Goal: Use online tool/utility: Utilize a website feature to perform a specific function

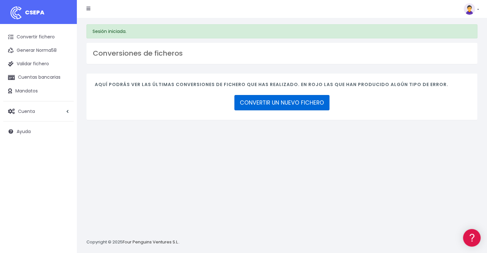
click at [275, 100] on link "CONVERTIR UN NUEVO FICHERO" at bounding box center [281, 102] width 95 height 15
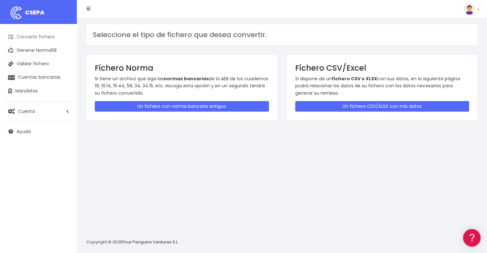
click at [34, 37] on link "Convertir fichero" at bounding box center [38, 36] width 70 height 13
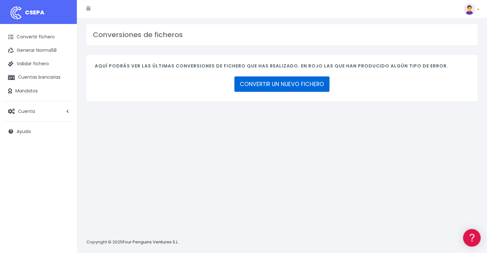
click at [300, 83] on link "CONVERTIR UN NUEVO FICHERO" at bounding box center [281, 84] width 95 height 15
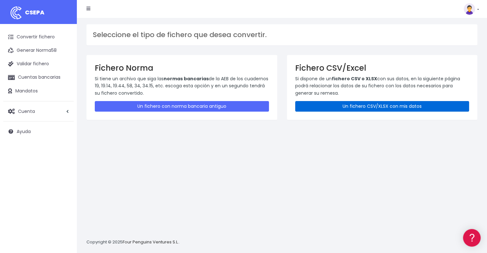
click at [340, 105] on link "Un fichero CSV/XLSX con mis datos" at bounding box center [382, 106] width 174 height 11
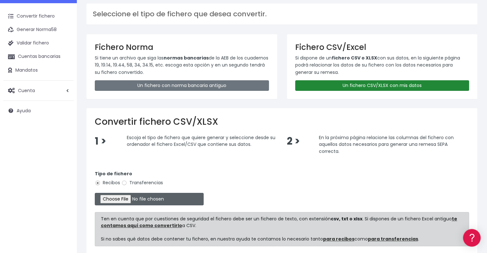
scroll to position [32, 0]
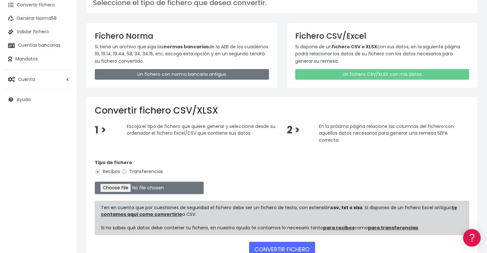
click at [124, 170] on input "Transferencias" at bounding box center [124, 172] width 6 height 6
radio input "true"
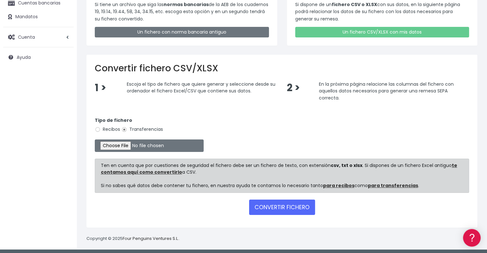
scroll to position [76, 0]
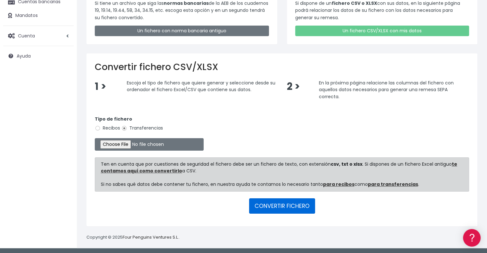
click at [280, 203] on button "CONVERTIR FICHERO" at bounding box center [282, 206] width 66 height 15
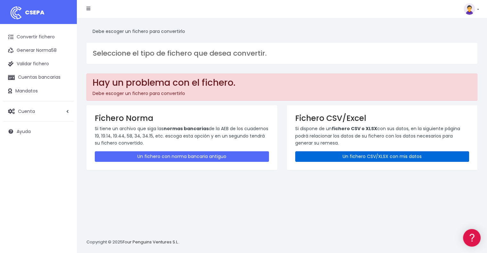
click at [369, 157] on link "Un fichero CSV/XLSX con mis datos" at bounding box center [382, 156] width 174 height 11
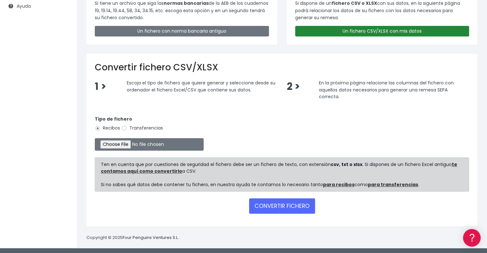
scroll to position [126, 0]
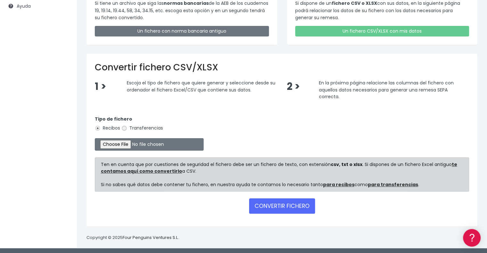
click at [125, 126] on input "Transferencias" at bounding box center [124, 129] width 6 height 6
radio input "true"
click at [145, 142] on input "file" at bounding box center [149, 144] width 109 height 12
type input "C:\fakepath\20250829 CONVERSOR SEPA.xlsx"
click at [288, 207] on button "CONVERTIR FICHERO" at bounding box center [282, 206] width 66 height 15
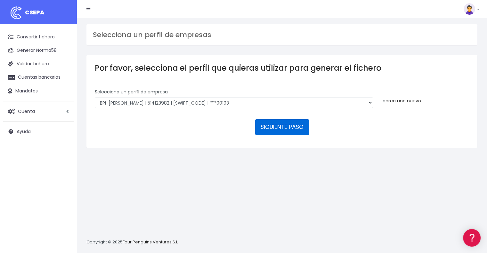
click at [294, 126] on button "SIGUIENTE PASO" at bounding box center [282, 126] width 54 height 15
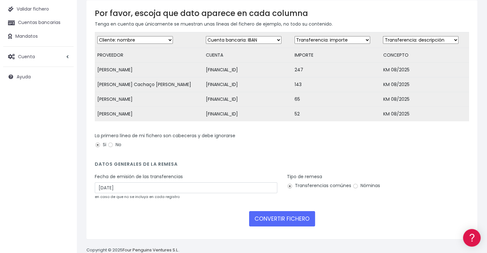
scroll to position [40, 0]
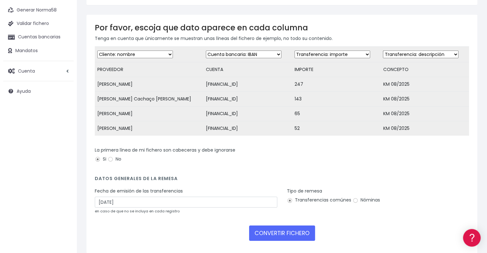
click at [154, 52] on select "Desechar campo Cliente: nombre Cliente: DNI Cliente: Email Cliente: referencia …" at bounding box center [135, 55] width 76 height 8
click at [155, 52] on select "Desechar campo Cliente: nombre Cliente: DNI Cliente: Email Cliente: referencia …" at bounding box center [135, 55] width 76 height 8
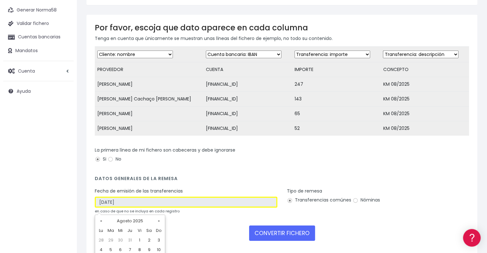
drag, startPoint x: 131, startPoint y: 206, endPoint x: 28, endPoint y: 206, distance: 103.4
click at [28, 206] on div "CSEPA Convertir fichero Generar Norma58 Validar fichero Cuentas bancarias Manda…" at bounding box center [243, 118] width 487 height 316
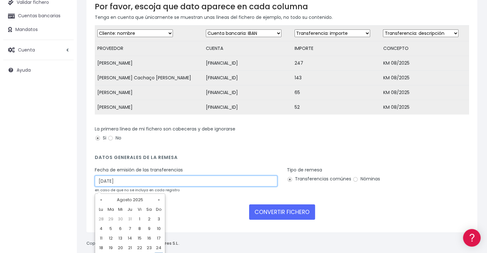
scroll to position [72, 0]
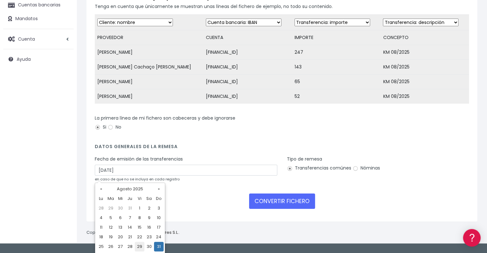
click at [140, 247] on td "29" at bounding box center [140, 247] width 10 height 10
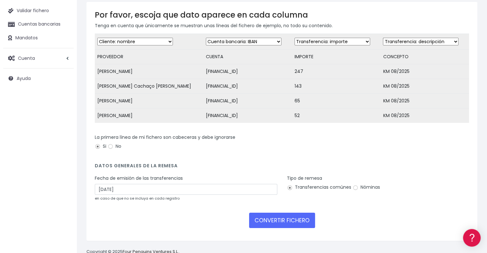
scroll to position [64, 0]
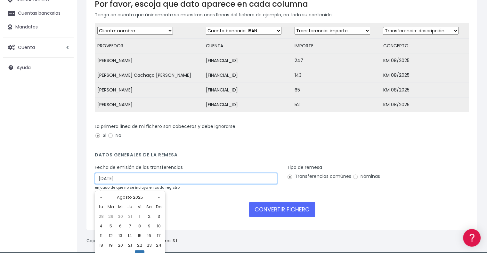
drag, startPoint x: 132, startPoint y: 180, endPoint x: 72, endPoint y: 178, distance: 60.2
click at [72, 178] on div "CSEPA Convertir fichero Generar Norma58 Validar fichero Cuentas bancarias Manda…" at bounding box center [243, 94] width 487 height 316
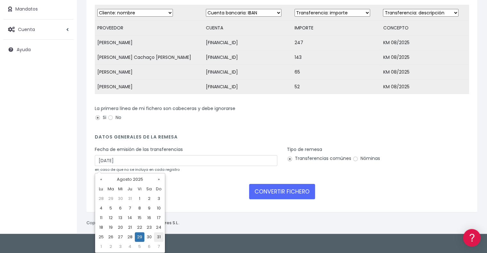
click at [158, 237] on td "31" at bounding box center [159, 237] width 10 height 10
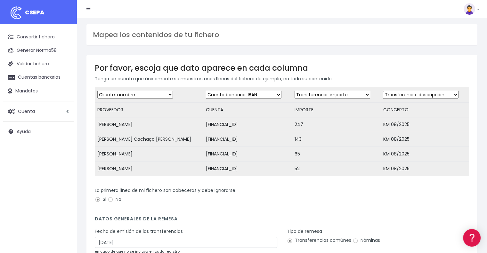
scroll to position [72, 0]
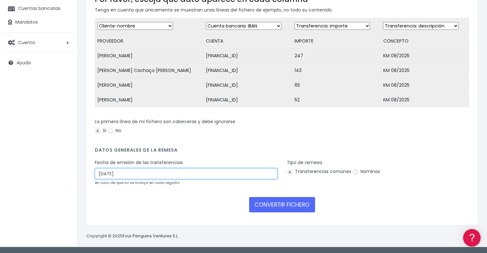
click at [102, 174] on input "31/08/2025" at bounding box center [186, 173] width 182 height 11
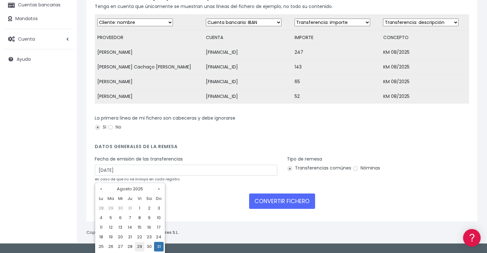
click at [141, 246] on td "29" at bounding box center [140, 247] width 10 height 10
type input "29/08/2025"
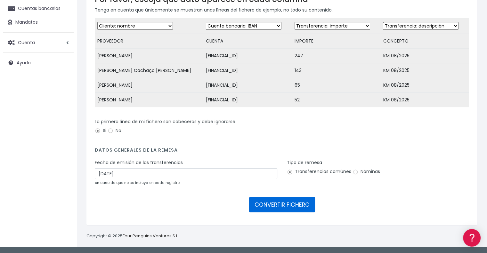
click at [288, 204] on button "CONVERTIR FICHERO" at bounding box center [282, 204] width 66 height 15
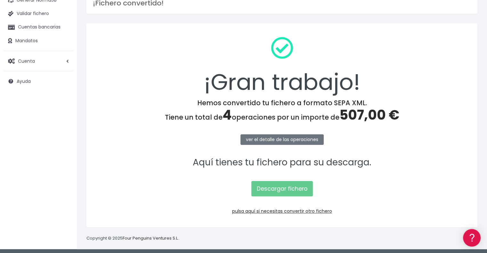
scroll to position [52, 0]
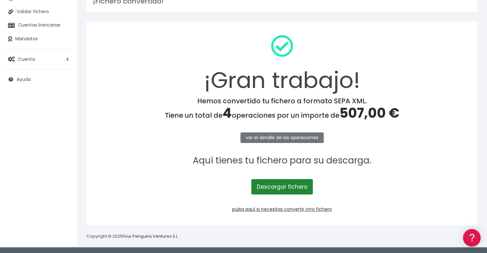
click at [289, 187] on link "Descargar fichero" at bounding box center [281, 186] width 61 height 15
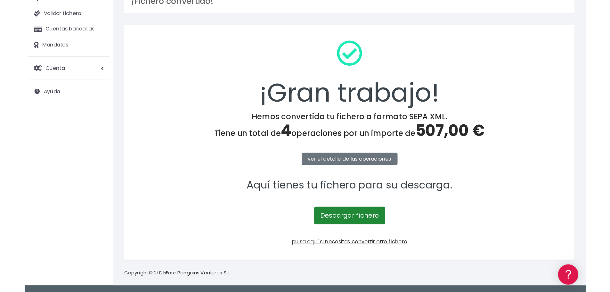
scroll to position [14, 0]
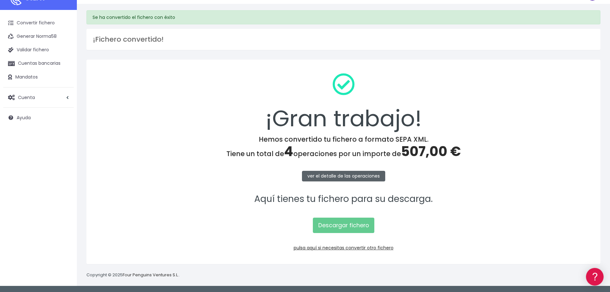
click at [345, 175] on link "ver el detalle de las operaciones" at bounding box center [343, 176] width 83 height 11
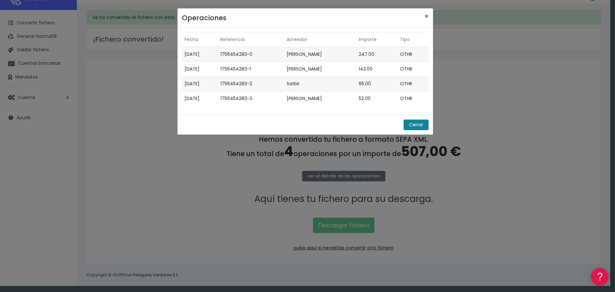
click at [414, 126] on button "Cerrar" at bounding box center [415, 124] width 25 height 11
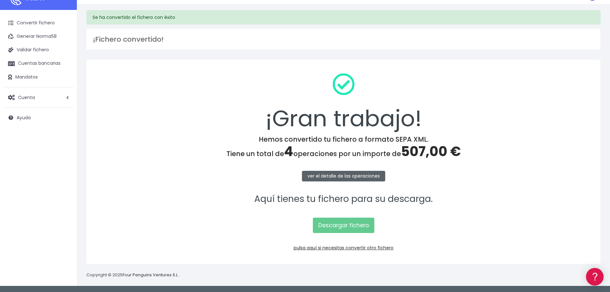
click at [335, 179] on link "ver el detalle de las operaciones" at bounding box center [343, 176] width 83 height 11
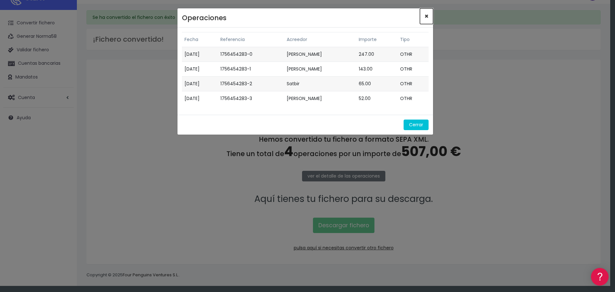
click at [425, 20] on span "×" at bounding box center [426, 16] width 4 height 9
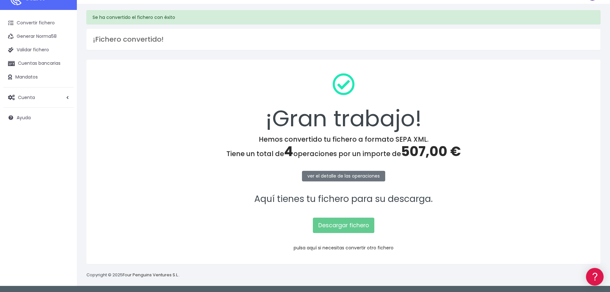
click at [360, 249] on link "pulsa aquí si necesitas convertir otro fichero" at bounding box center [344, 247] width 100 height 6
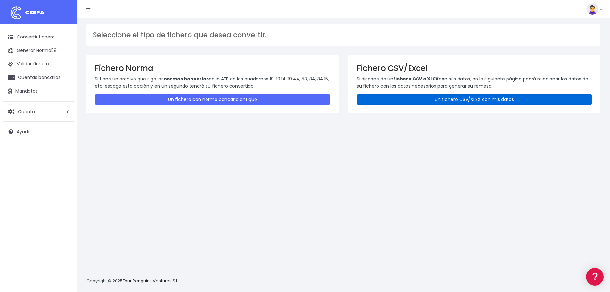
click at [461, 102] on link "Un fichero CSV/XLSX con mis datos" at bounding box center [475, 99] width 236 height 11
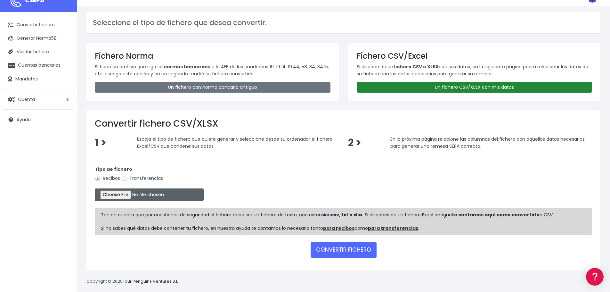
scroll to position [19, 0]
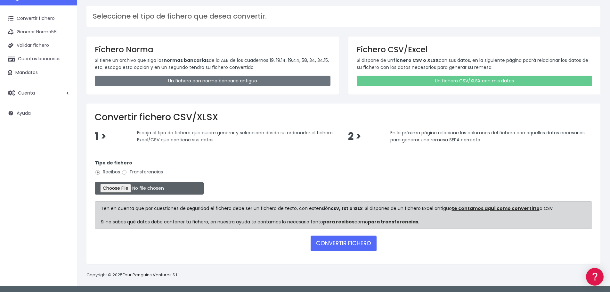
click at [126, 190] on input "file" at bounding box center [149, 188] width 109 height 12
type input "C:\fakepath\20250829 CONVERSOR SEPA.xlsx"
click at [122, 171] on input "Transferencias" at bounding box center [124, 172] width 6 height 6
radio input "true"
click at [329, 240] on button "CONVERTIR FICHERO" at bounding box center [344, 242] width 66 height 15
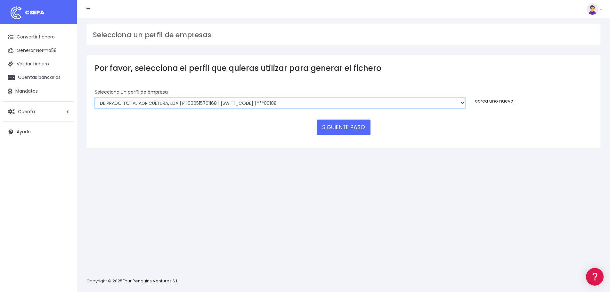
click at [458, 104] on select "DE PRADO TOTAL AGRICULTURA, LDA | PT000515761168 | BBPIPTPL | ***00108 De Prado…" at bounding box center [280, 103] width 370 height 11
select select "2715"
click at [95, 98] on select "DE PRADO TOTAL AGRICULTURA, LDA | PT000515761168 | BBPIPTPL | ***00108 De Prado…" at bounding box center [280, 103] width 370 height 11
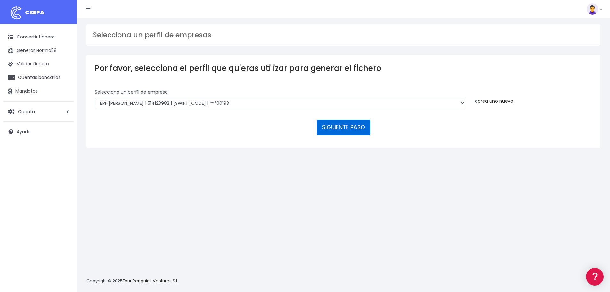
click at [348, 127] on button "SIGUIENTE PASO" at bounding box center [344, 126] width 54 height 15
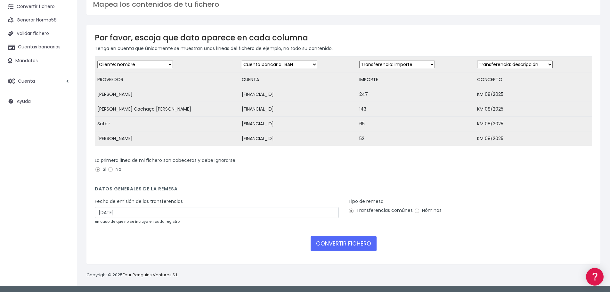
scroll to position [32, 0]
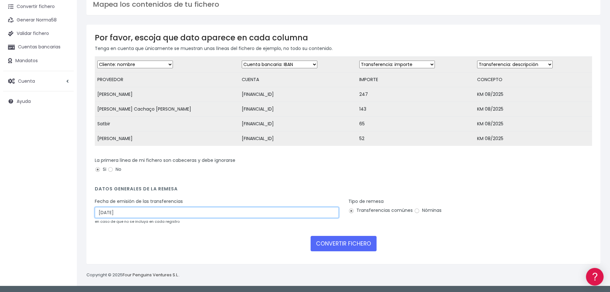
click at [102, 216] on input "31/08/2025" at bounding box center [217, 212] width 244 height 11
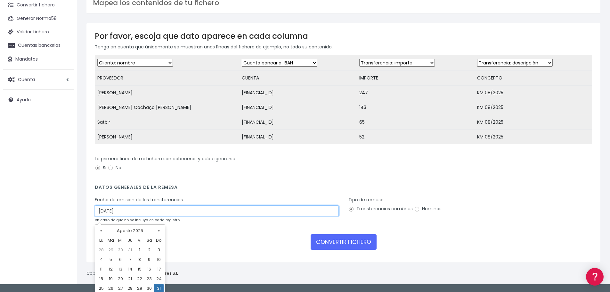
click at [111, 210] on input "31/08/2025" at bounding box center [217, 210] width 244 height 11
click at [103, 214] on input "31/08/2025" at bounding box center [217, 210] width 244 height 11
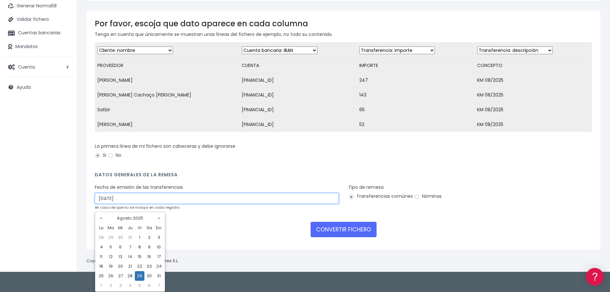
type input "29/08/2025"
click at [215, 176] on form "Desechar campo Cliente: nombre Cliente: DNI Cliente: Email Cliente: referencia …" at bounding box center [343, 141] width 497 height 199
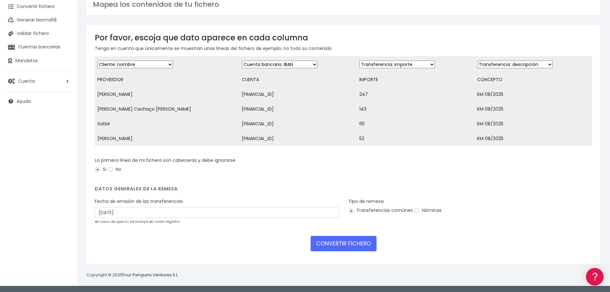
scroll to position [35, 0]
click at [351, 249] on button "CONVERTIR FICHERO" at bounding box center [344, 243] width 66 height 15
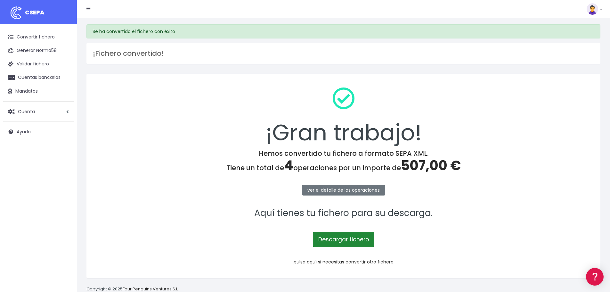
click at [363, 238] on link "Descargar fichero" at bounding box center [343, 238] width 61 height 15
click at [337, 190] on link "ver el detalle de las operaciones" at bounding box center [343, 190] width 83 height 11
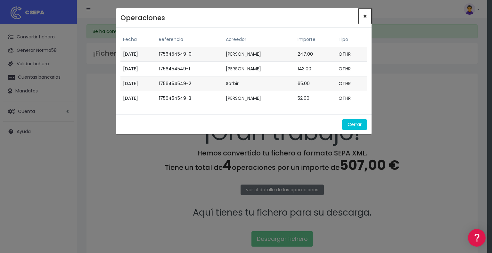
click at [364, 16] on span "×" at bounding box center [365, 16] width 4 height 9
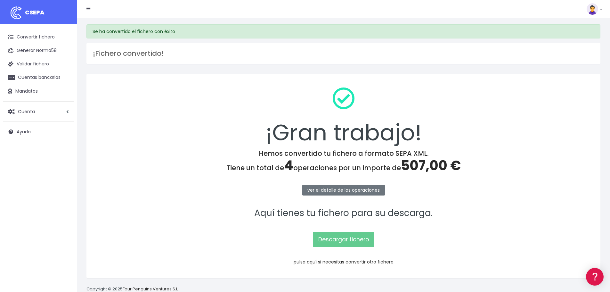
click at [336, 262] on link "pulsa aquí si necesitas convertir otro fichero" at bounding box center [344, 261] width 100 height 6
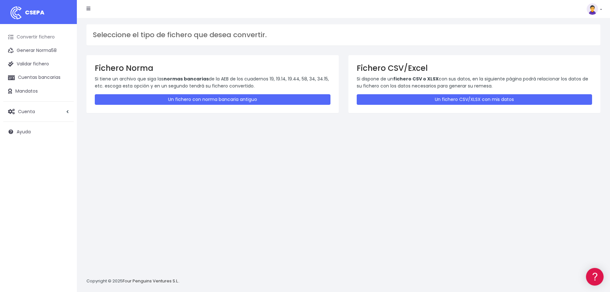
click at [28, 35] on link "Convertir fichero" at bounding box center [38, 36] width 70 height 13
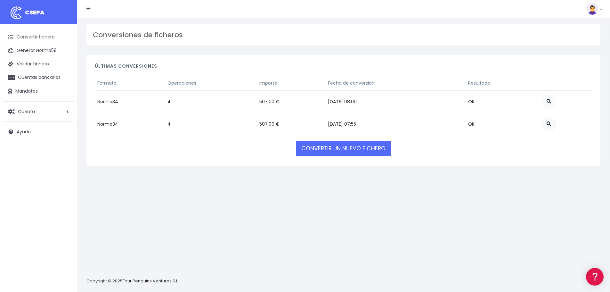
click at [47, 37] on link "Convertir fichero" at bounding box center [38, 36] width 70 height 13
click at [376, 145] on link "CONVERTIR UN NUEVO FICHERO" at bounding box center [343, 148] width 95 height 15
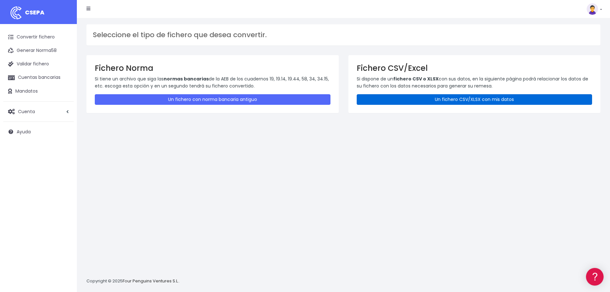
click at [468, 102] on link "Un fichero CSV/XLSX con mis datos" at bounding box center [475, 99] width 236 height 11
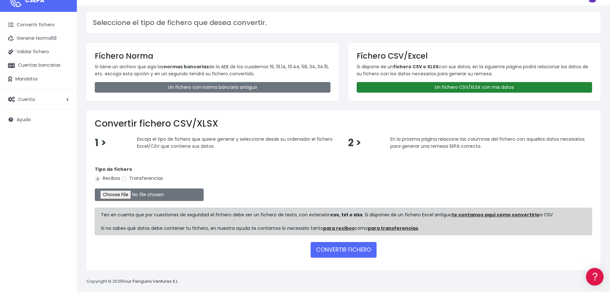
scroll to position [19, 0]
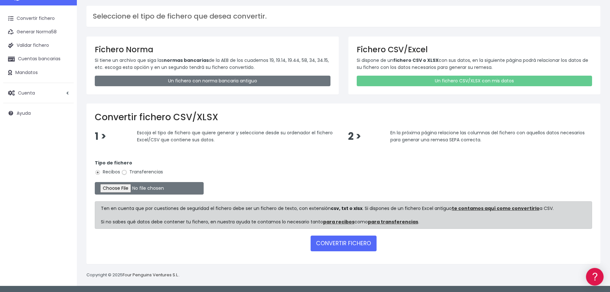
click at [125, 172] on input "Transferencias" at bounding box center [124, 172] width 6 height 6
radio input "true"
click at [137, 186] on input "file" at bounding box center [149, 188] width 109 height 12
type input "C:\fakepath\20250829 CONVERSOR SEPA.xlsx"
click at [334, 242] on button "CONVERTIR FICHERO" at bounding box center [344, 242] width 66 height 15
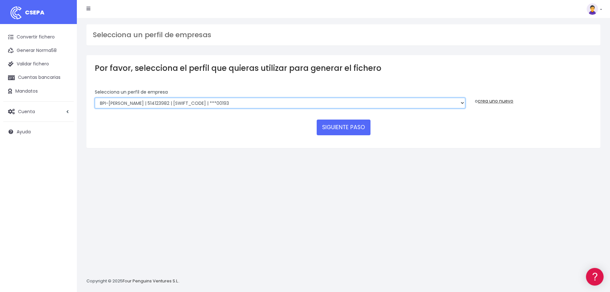
click at [463, 103] on select "DE PRADO TOTAL AGRICULTURA, LDA | PT000515761168 | BBPIPTPL | ***00108 De Prado…" at bounding box center [280, 103] width 370 height 11
click at [95, 98] on select "DE PRADO TOTAL AGRICULTURA, LDA | PT000515761168 | BBPIPTPL | ***00108 De Prado…" at bounding box center [280, 103] width 370 height 11
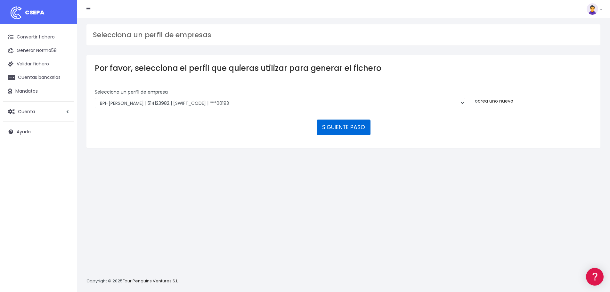
click at [348, 127] on button "SIGUIENTE PASO" at bounding box center [344, 126] width 54 height 15
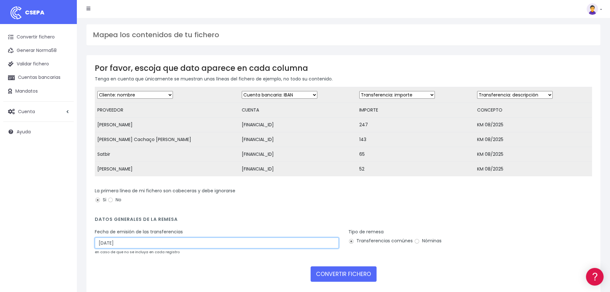
click at [102, 246] on input "[DATE]" at bounding box center [217, 242] width 244 height 11
click at [108, 248] on input "31/08/2025" at bounding box center [217, 242] width 244 height 11
click at [103, 248] on input "31/08/2025" at bounding box center [217, 242] width 244 height 11
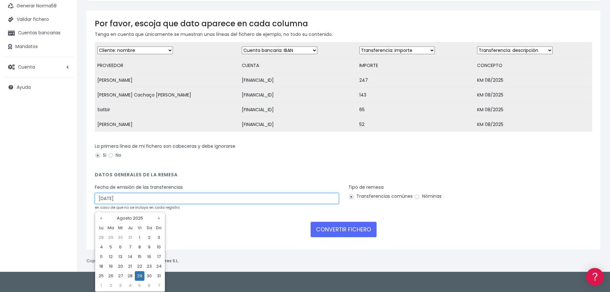
type input "29/08/2025"
click at [140, 276] on td "29" at bounding box center [140, 276] width 10 height 10
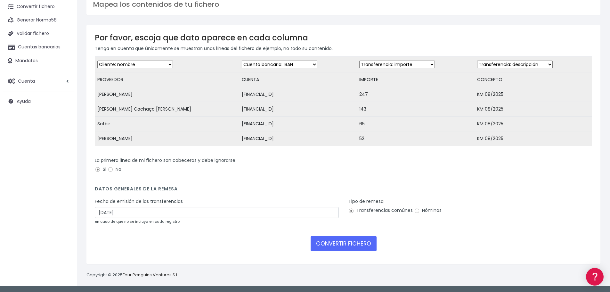
scroll to position [35, 0]
click at [349, 247] on button "CONVERTIR FICHERO" at bounding box center [344, 243] width 66 height 15
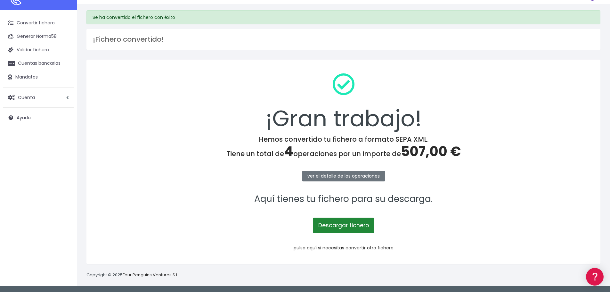
click at [338, 226] on link "Descargar fichero" at bounding box center [343, 224] width 61 height 15
click at [31, 22] on link "Convertir fichero" at bounding box center [38, 22] width 70 height 13
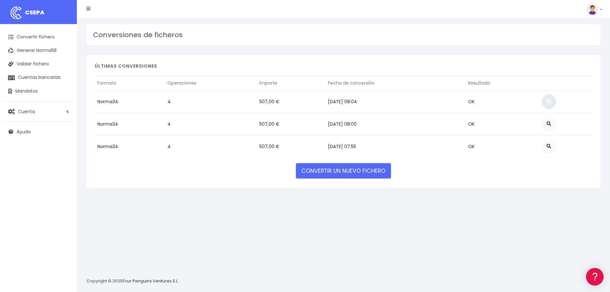
click at [551, 99] on span at bounding box center [549, 101] width 4 height 4
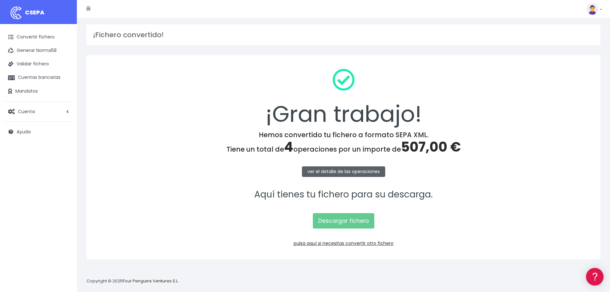
click at [330, 170] on link "ver el detalle de las operaciones" at bounding box center [343, 171] width 83 height 11
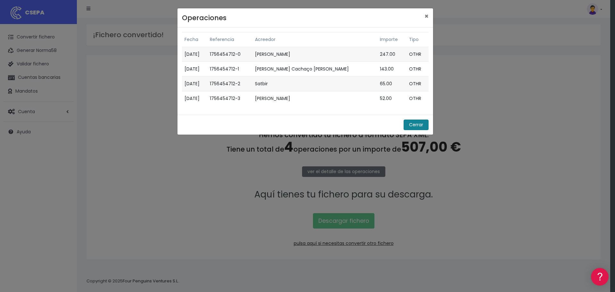
click at [406, 123] on button "Cerrar" at bounding box center [415, 124] width 25 height 11
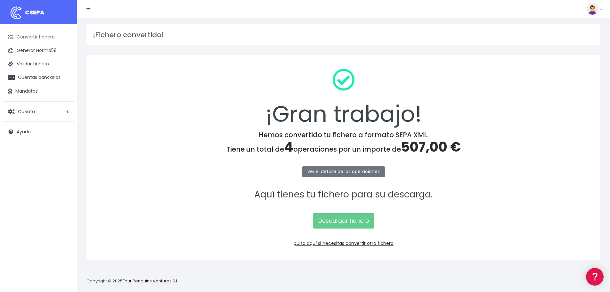
click at [29, 39] on link "Convertir fichero" at bounding box center [38, 36] width 70 height 13
